Goal: Task Accomplishment & Management: Manage account settings

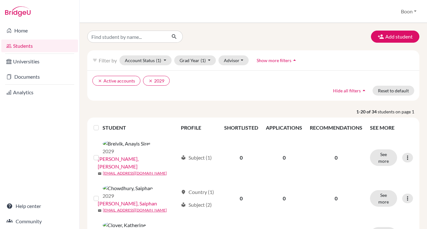
click at [34, 62] on link "Universities" at bounding box center [39, 61] width 77 height 13
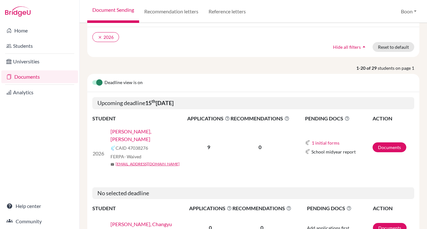
scroll to position [51, 0]
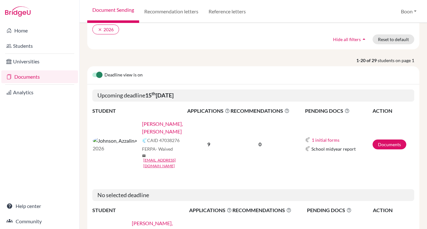
click at [143, 124] on link "[PERSON_NAME], [PERSON_NAME]" at bounding box center [166, 127] width 49 height 15
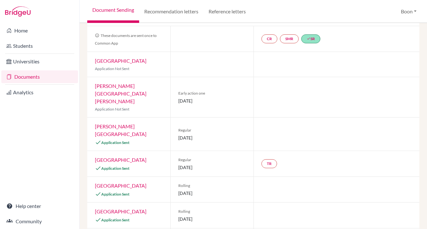
scroll to position [57, 0]
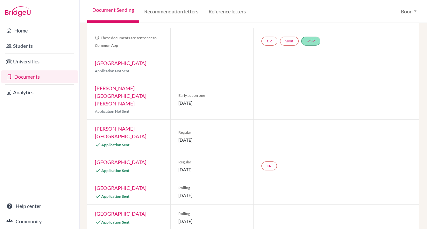
click at [293, 153] on div "TR" at bounding box center [336, 165] width 166 height 25
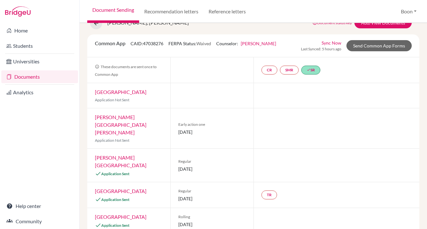
scroll to position [0, 0]
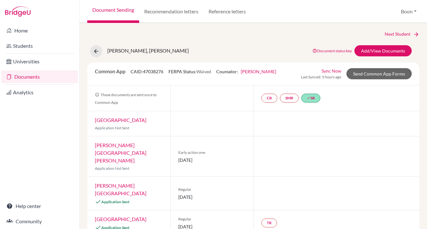
click at [288, 78] on div "Common App CAID: 47038276 FERPA Status: Waived Counselor: Boon Khang First Name…" at bounding box center [253, 73] width 326 height 12
